Goal: Task Accomplishment & Management: Manage account settings

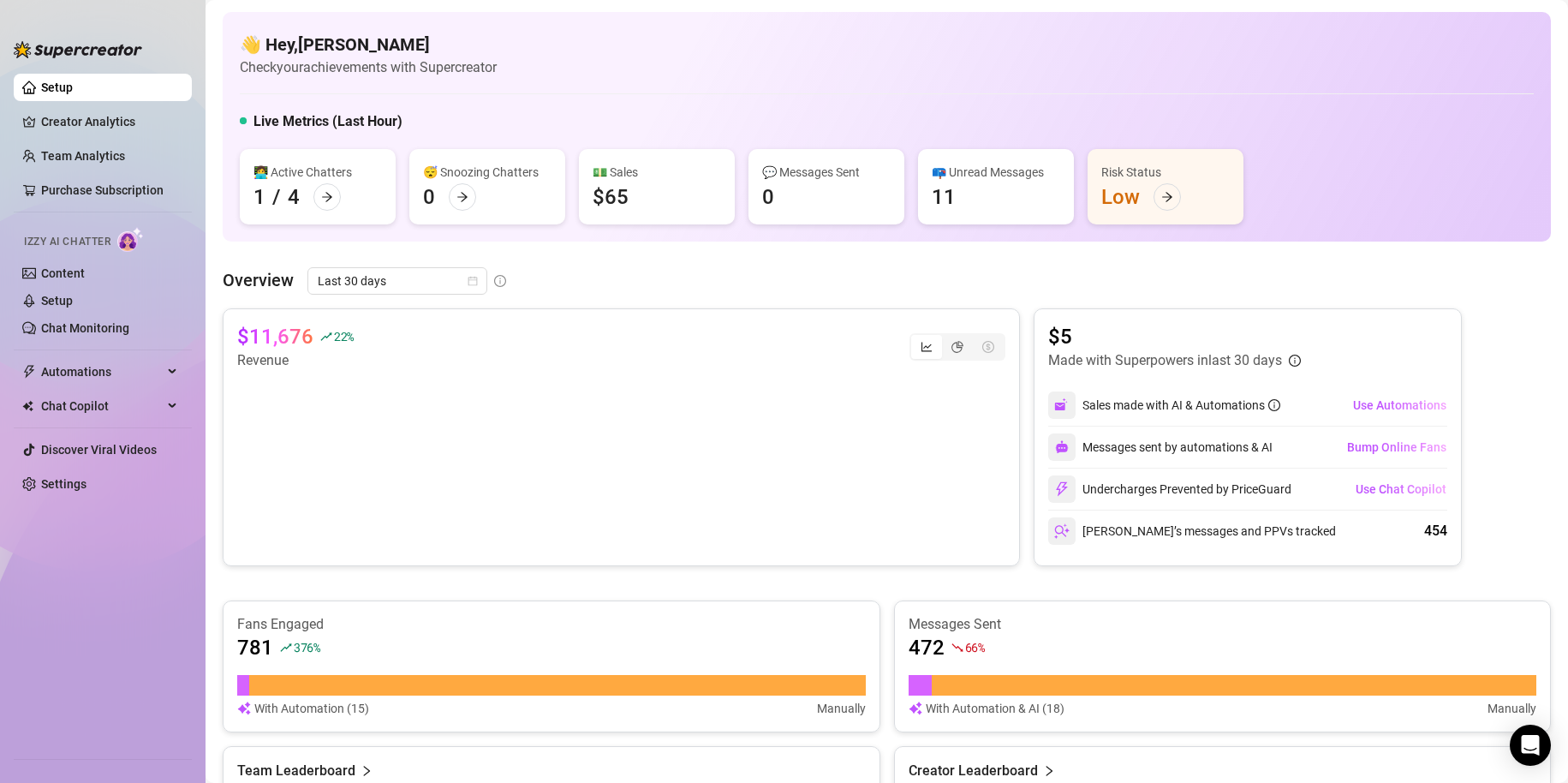
scroll to position [149, 0]
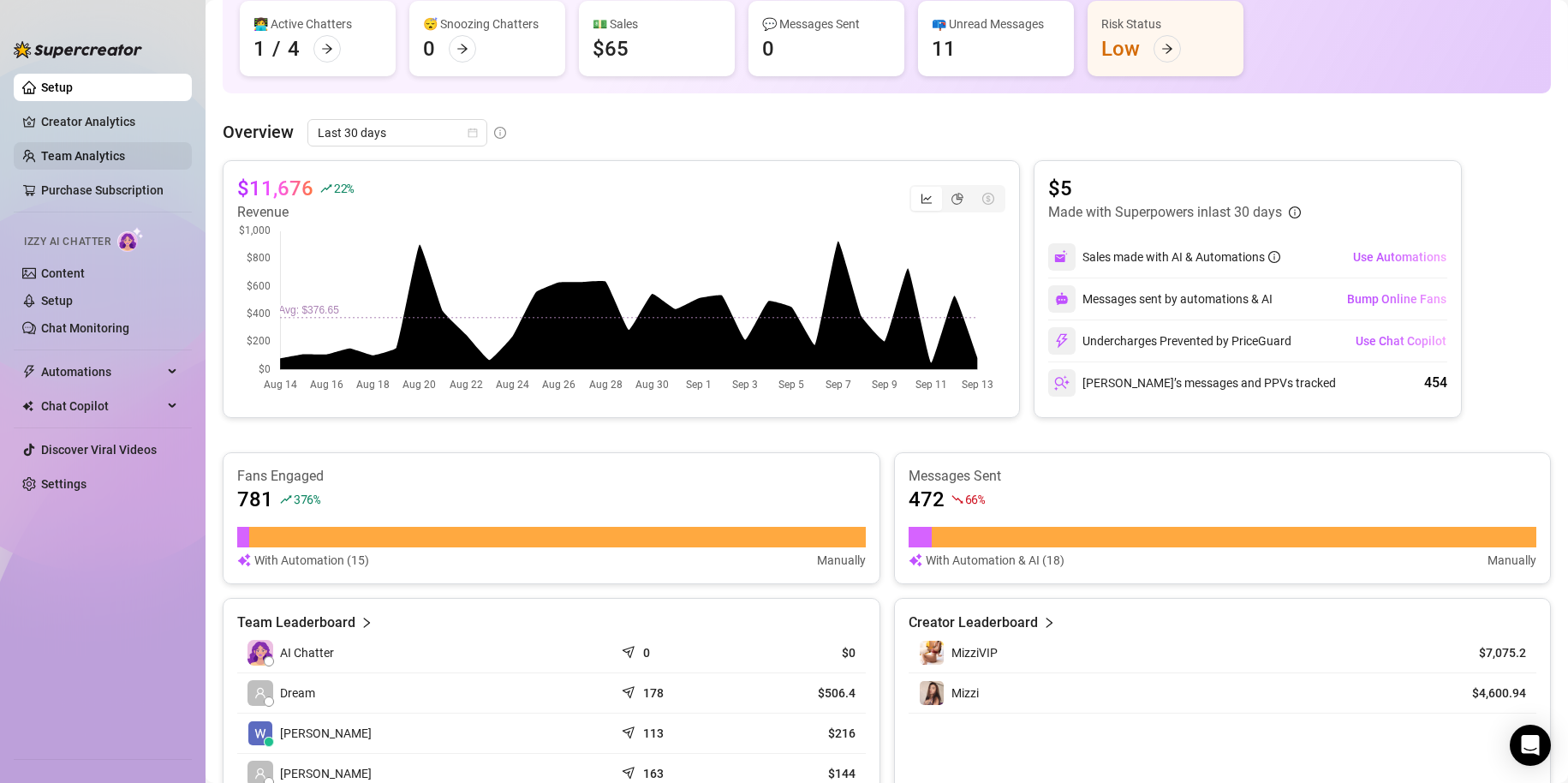
click at [103, 153] on link "Team Analytics" at bounding box center [83, 155] width 84 height 13
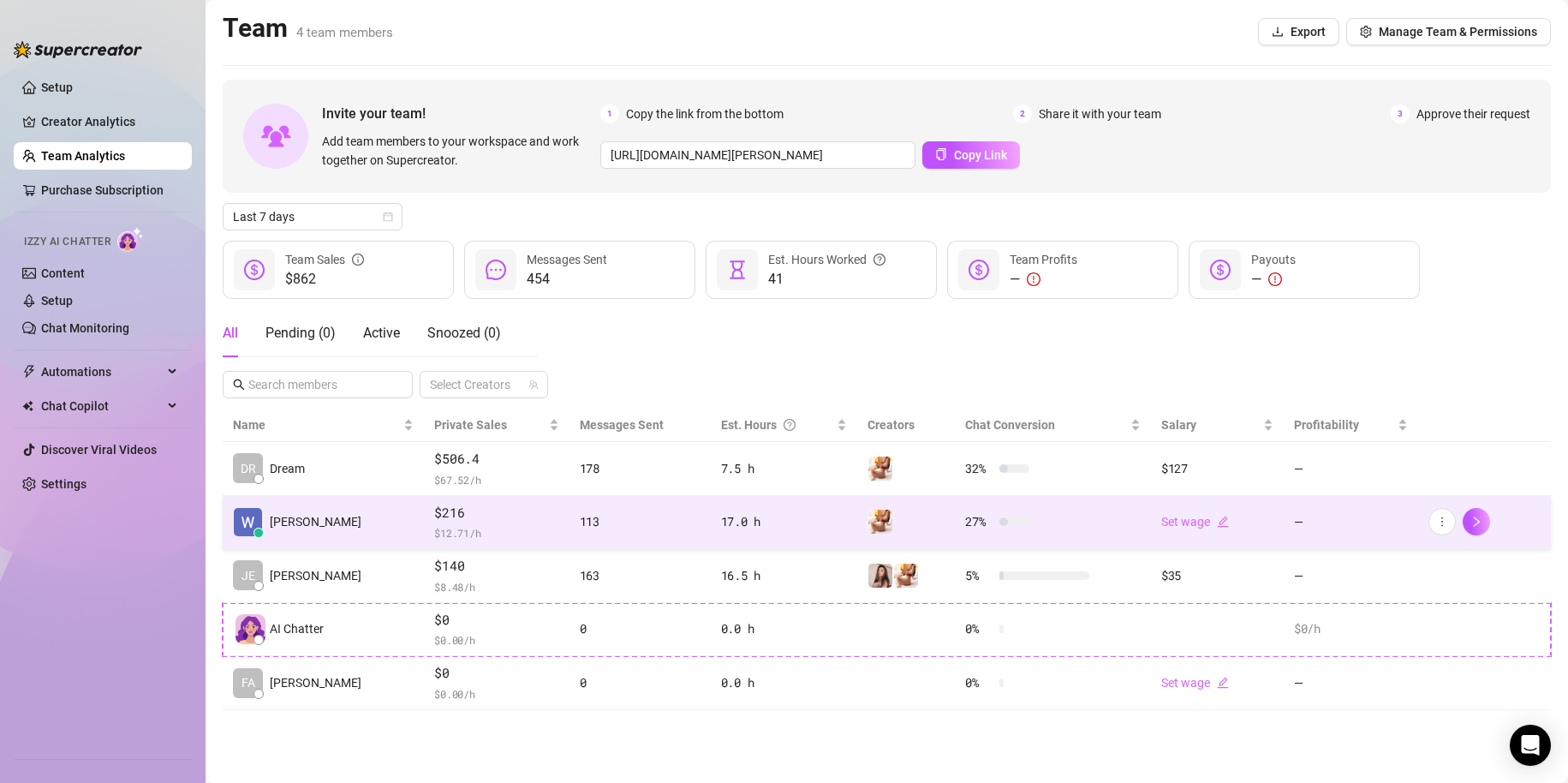
click at [1089, 510] on td "27 %" at bounding box center [1052, 522] width 196 height 54
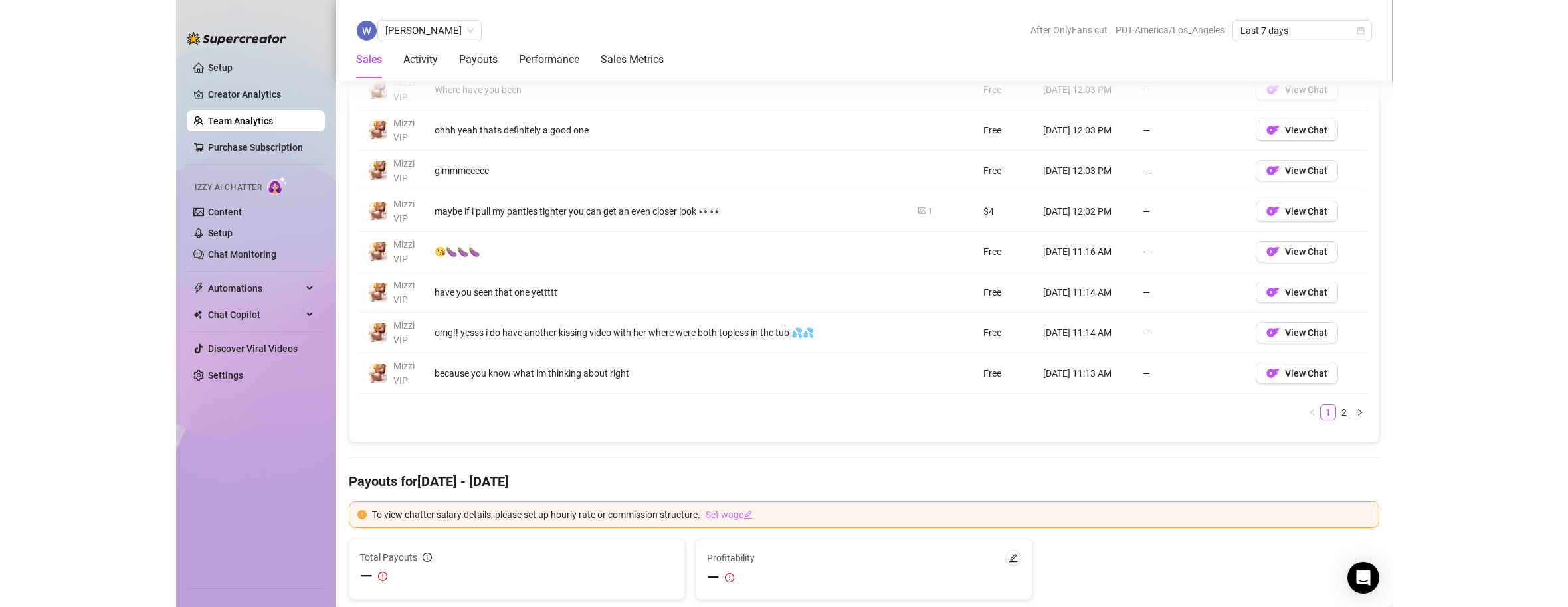
scroll to position [1016, 0]
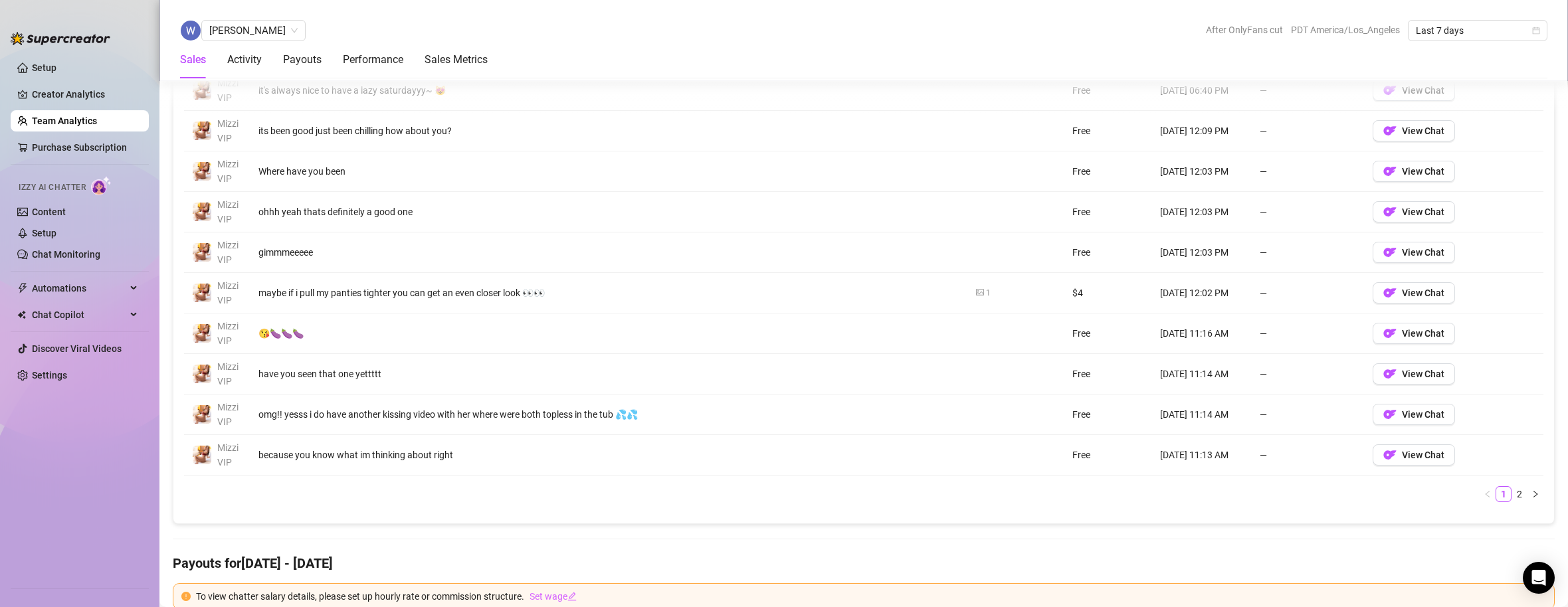
click at [77, 55] on ul "Setup Creator Analytics Team Analytics Purchase Subscription Izzy AI Chatter Co…" at bounding box center [80, 317] width 138 height 530
click at [57, 67] on link "Setup" at bounding box center [44, 68] width 25 height 10
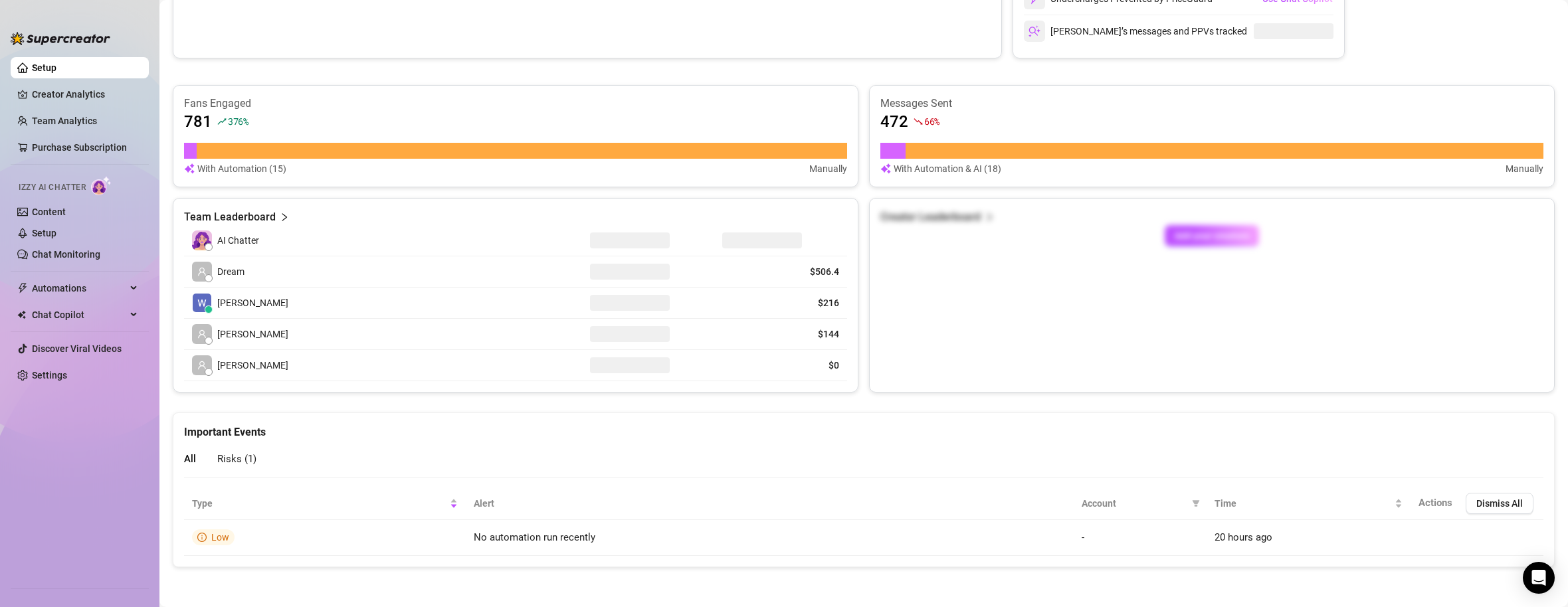
scroll to position [380, 0]
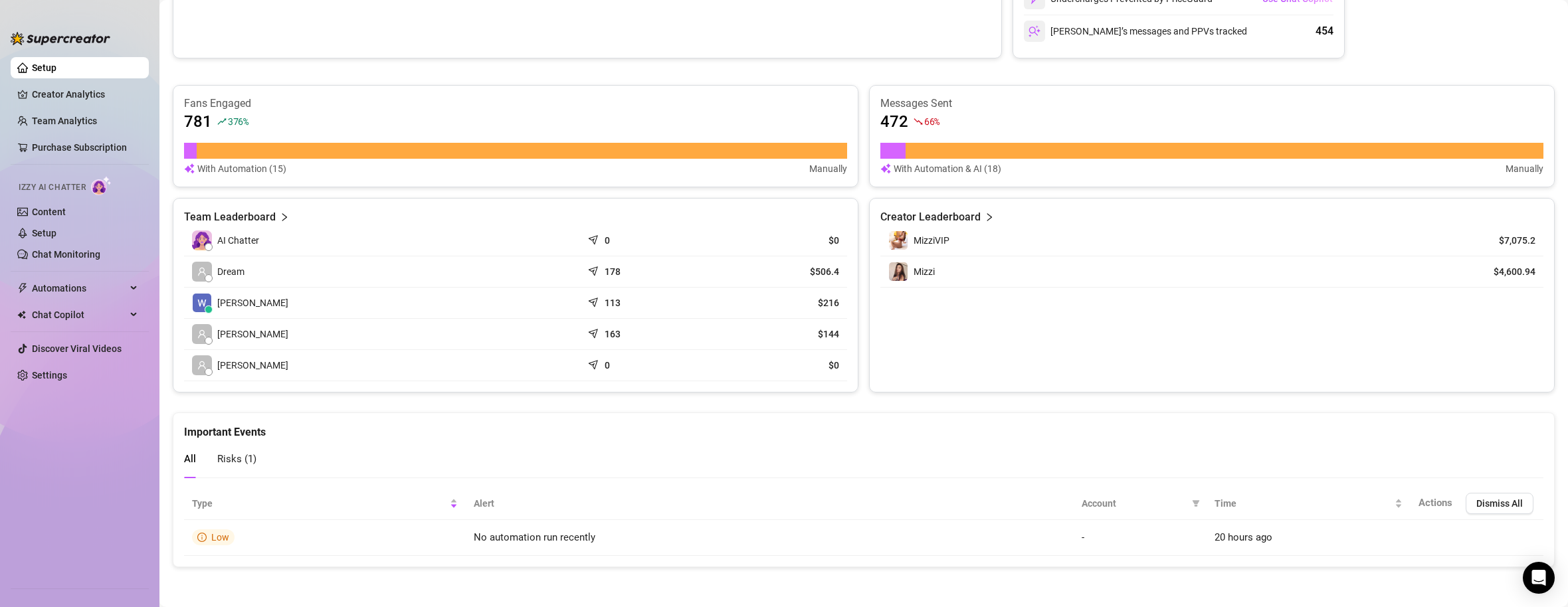
click at [274, 302] on td "[PERSON_NAME]" at bounding box center [383, 303] width 398 height 31
click at [197, 304] on img at bounding box center [201, 302] width 19 height 19
click at [280, 212] on icon "right" at bounding box center [284, 217] width 10 height 10
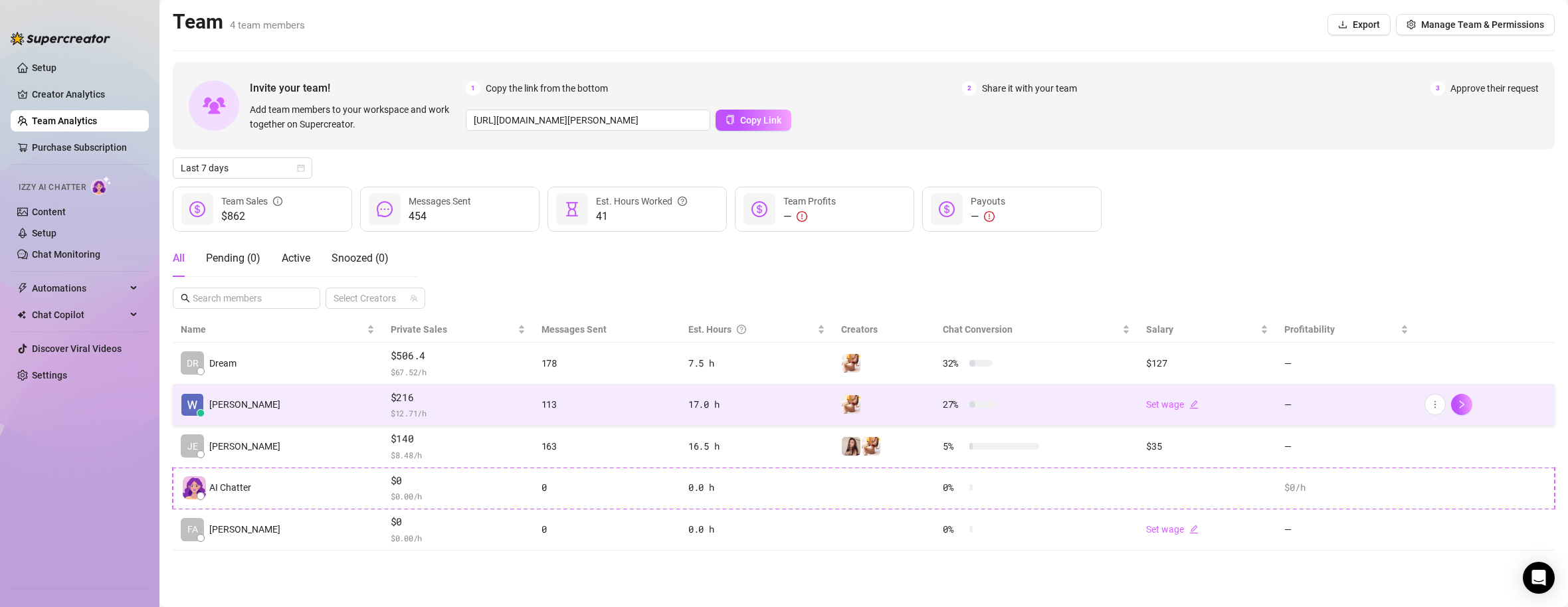
click at [283, 412] on td "[PERSON_NAME]" at bounding box center [277, 405] width 210 height 42
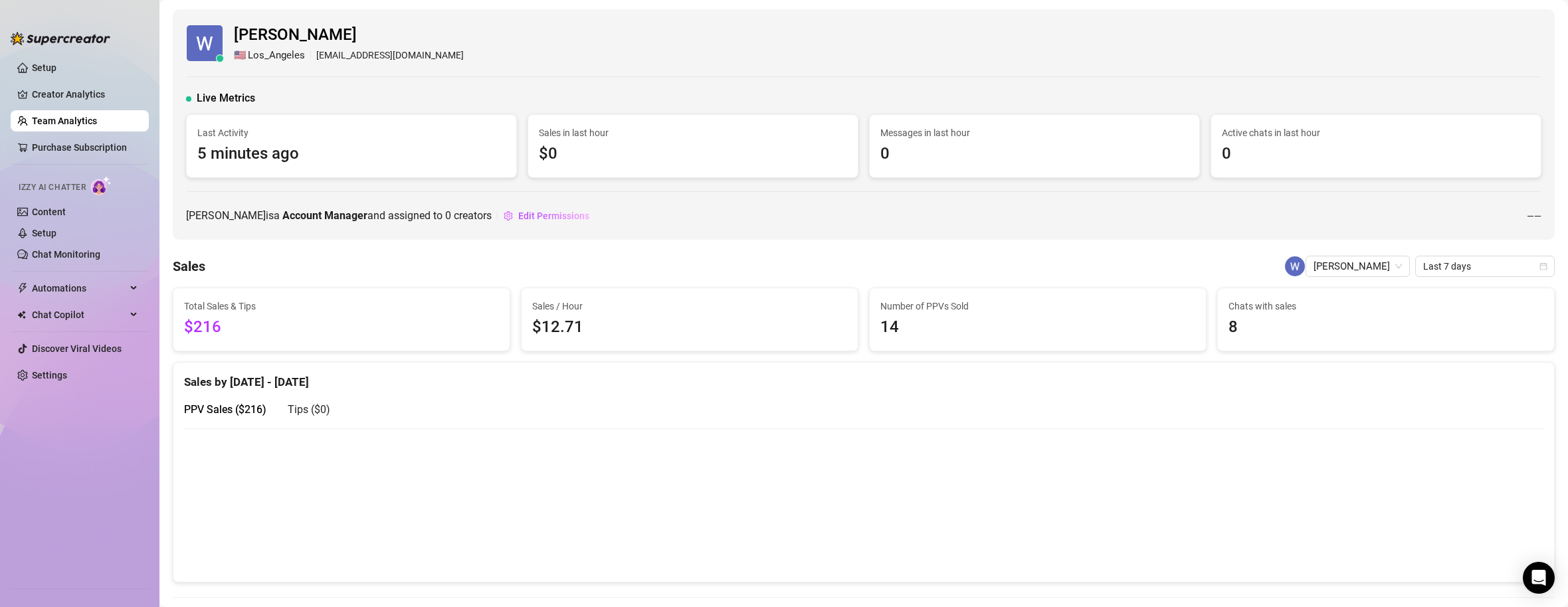
click at [283, 412] on div "PPV Sales ( $216 ) Tips ( $0 )" at bounding box center [257, 409] width 146 height 38
click at [546, 212] on span "Edit Permissions" at bounding box center [554, 215] width 71 height 10
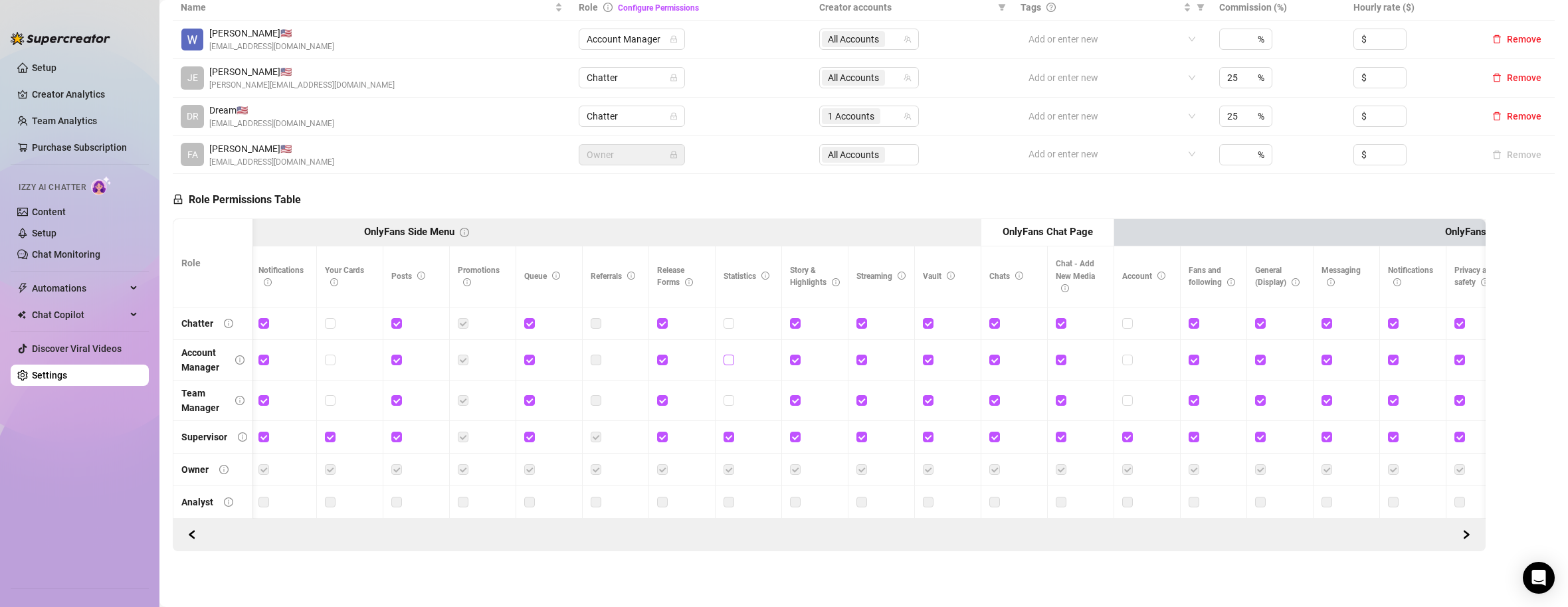
click at [730, 354] on input "checkbox" at bounding box center [728, 359] width 10 height 10
checkbox input "true"
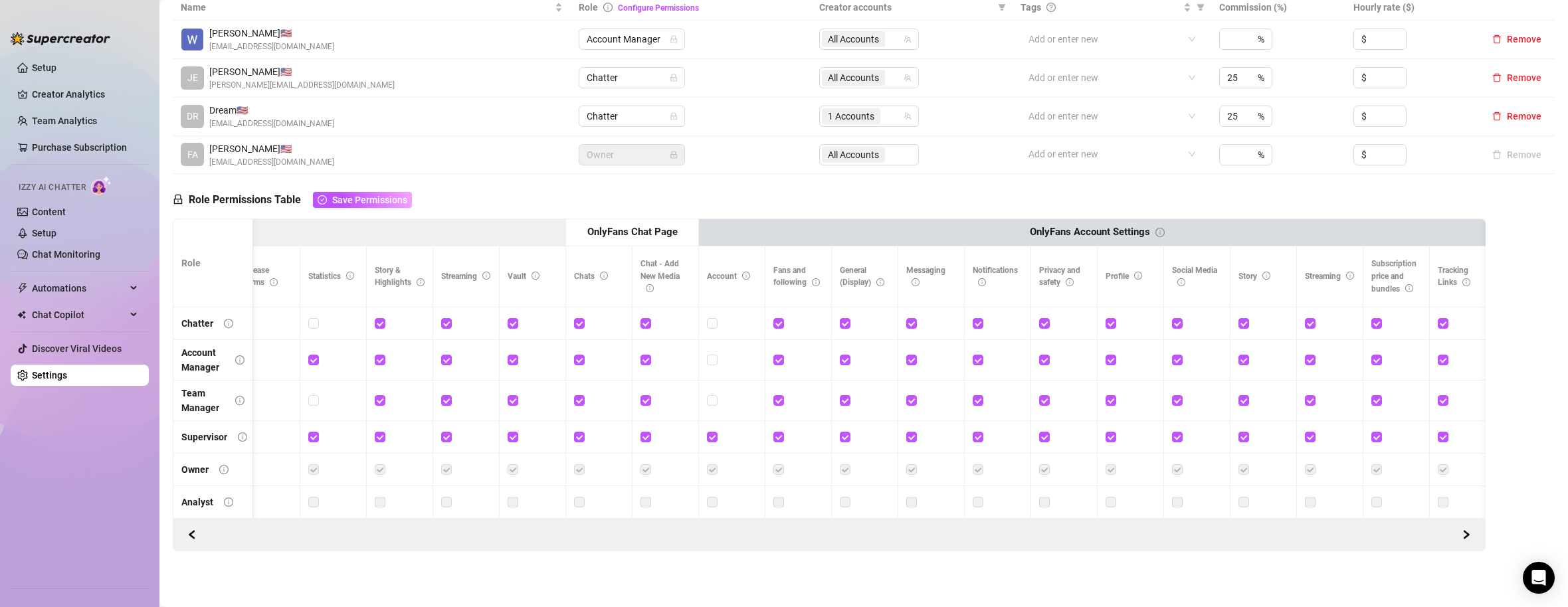
scroll to position [0, 1476]
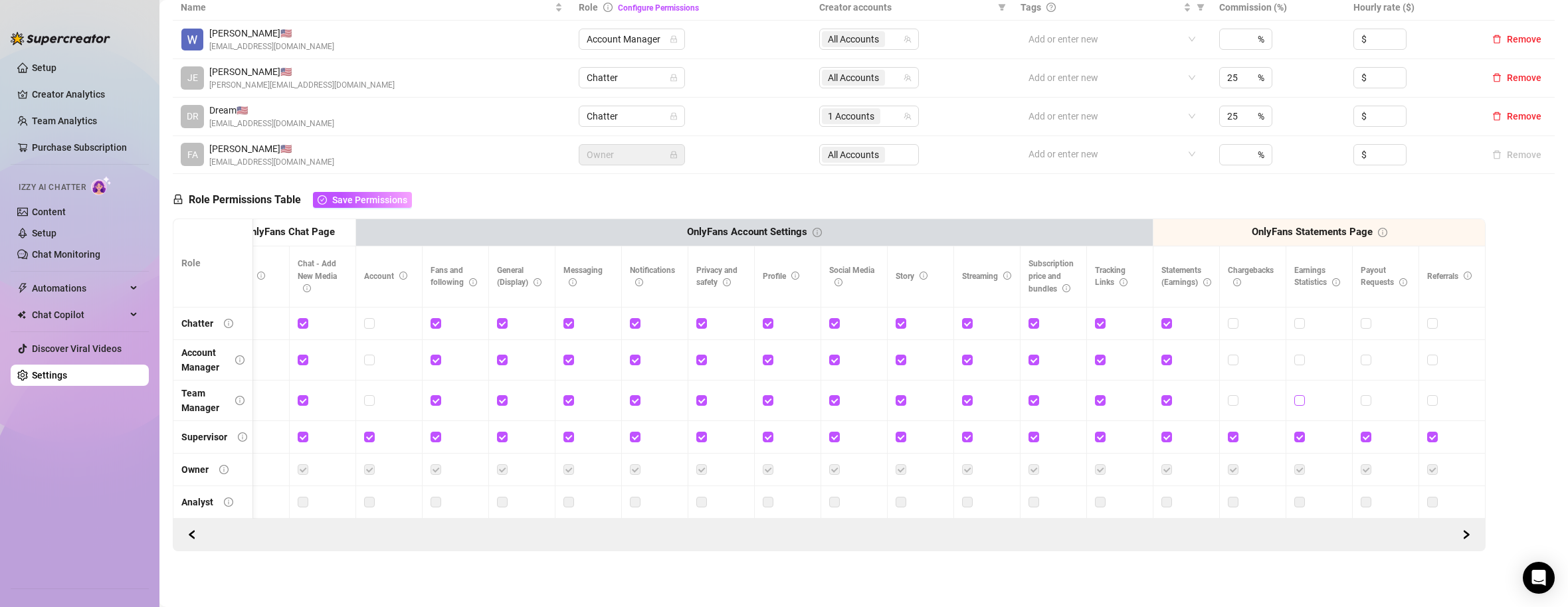
click at [1216, 395] on input "checkbox" at bounding box center [1299, 400] width 10 height 10
checkbox input "true"
